Goal: Task Accomplishment & Management: Use online tool/utility

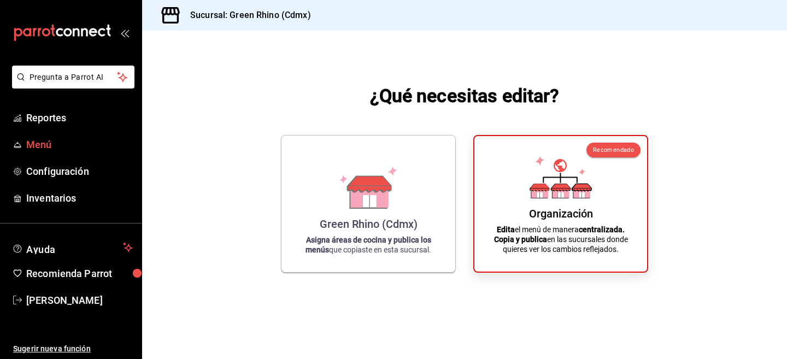
click at [61, 144] on span "Menú" at bounding box center [79, 144] width 107 height 15
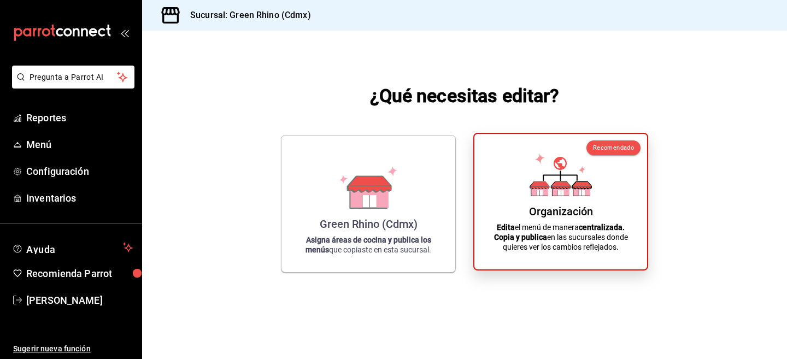
click at [531, 223] on p "Edita el menú de manera centralizada. Copia y publica en las sucursales donde q…" at bounding box center [561, 238] width 147 height 30
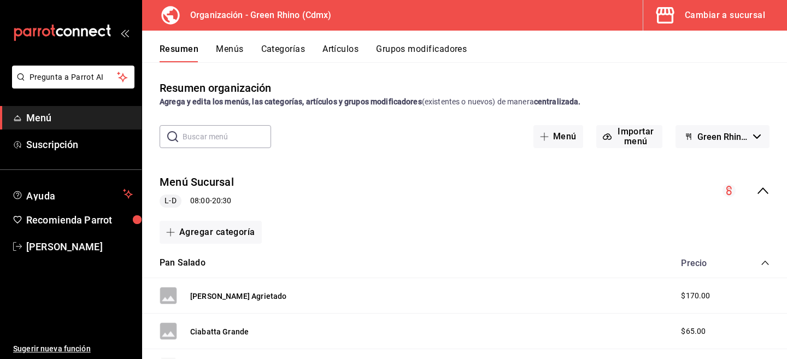
click at [219, 135] on input "text" at bounding box center [227, 137] width 89 height 22
type input "J"
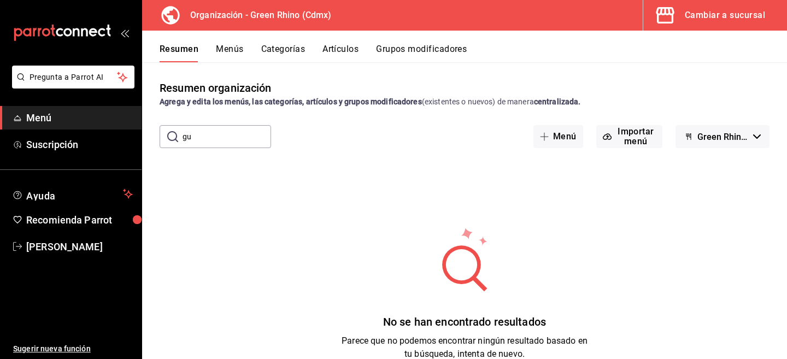
type input "g"
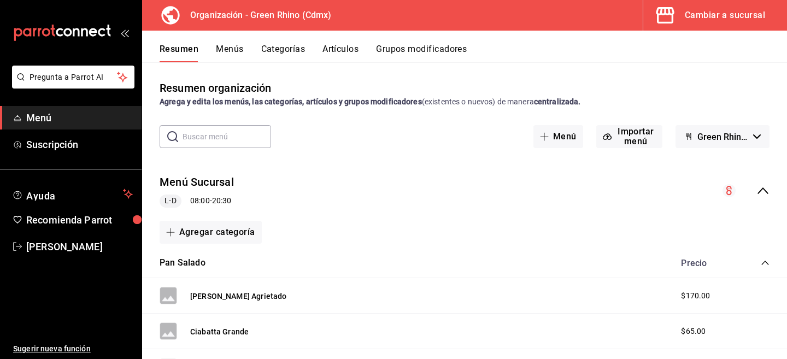
click at [332, 48] on button "Artículos" at bounding box center [341, 53] width 36 height 19
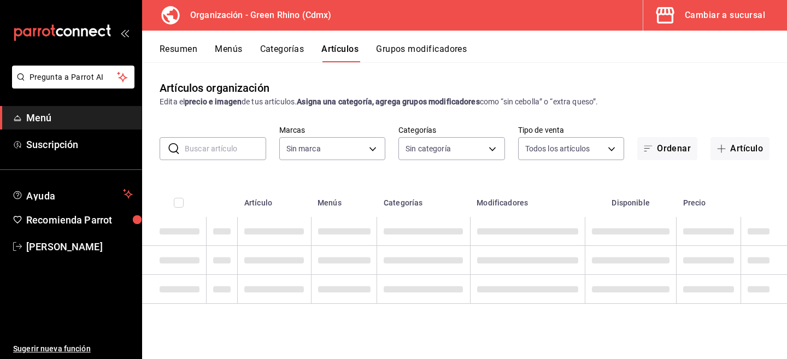
type input "718e4269-ab1b-41b6-b1a3-b54ad853307e"
click at [247, 154] on input "text" at bounding box center [225, 149] width 81 height 22
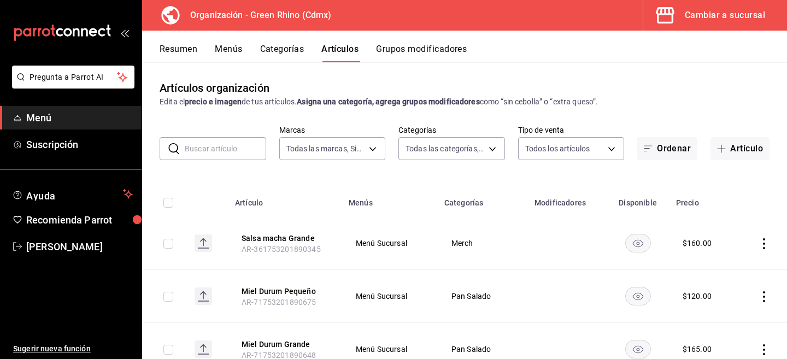
type input "a63415d0-f08f-4da5-93bf-970c3b860b08,be571465-ace9-4e63-97a2-0382f1ecc6c2,096c3…"
type input "macha"
